Goal: Task Accomplishment & Management: Manage account settings

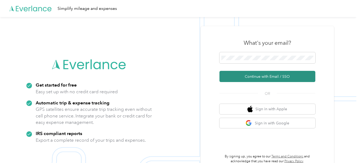
click at [254, 76] on button "Continue with Email / SSO" at bounding box center [267, 76] width 96 height 11
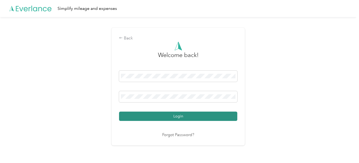
click at [179, 118] on button "Login" at bounding box center [178, 115] width 118 height 9
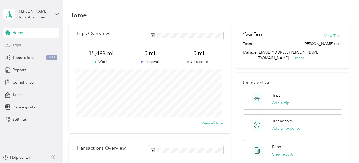
click at [20, 45] on span "Trips" at bounding box center [17, 45] width 8 height 6
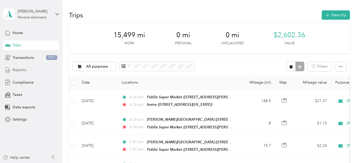
click at [23, 70] on span "Reports" at bounding box center [20, 70] width 14 height 6
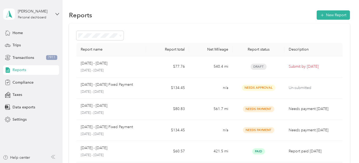
scroll to position [27, 0]
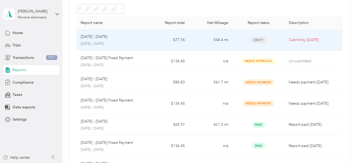
click at [167, 41] on td "$77.76" at bounding box center [167, 40] width 43 height 21
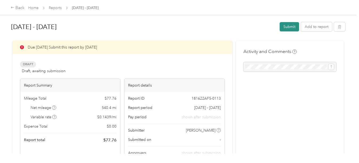
click at [286, 26] on button "Submit" at bounding box center [288, 26] width 19 height 9
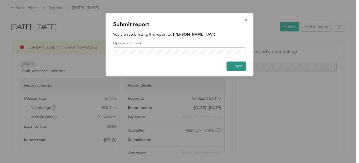
click at [235, 66] on button "Submit" at bounding box center [235, 65] width 19 height 9
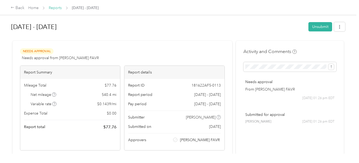
click at [58, 7] on link "Reports" at bounding box center [55, 8] width 13 height 5
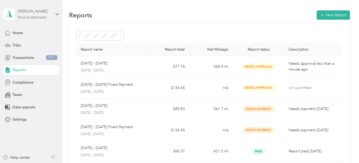
click at [45, 14] on div "[PERSON_NAME]" at bounding box center [34, 12] width 33 height 6
click at [27, 44] on div "Log out" at bounding box center [74, 40] width 135 height 9
